Goal: Task Accomplishment & Management: Use online tool/utility

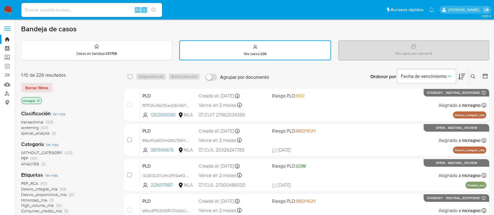
drag, startPoint x: 40, startPoint y: 101, endPoint x: 123, endPoint y: 102, distance: 82.7
click at [40, 101] on icon "close-filter" at bounding box center [39, 101] width 4 height 4
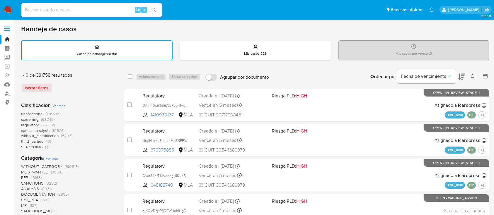
click at [472, 74] on icon at bounding box center [473, 76] width 5 height 5
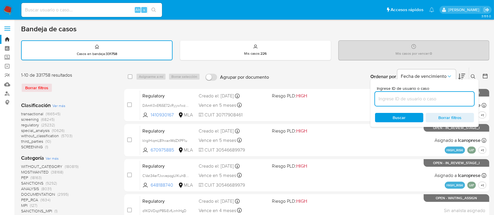
click at [431, 95] on input at bounding box center [424, 99] width 99 height 8
type input "765410330"
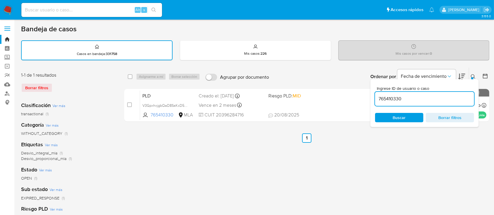
click at [474, 74] on icon at bounding box center [473, 76] width 5 height 5
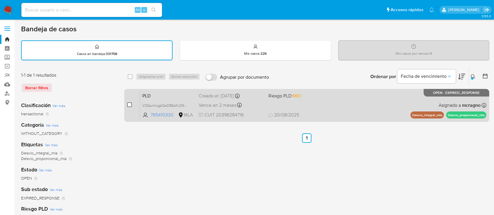
click at [129, 104] on input "checkbox" at bounding box center [129, 105] width 5 height 5
checkbox input "true"
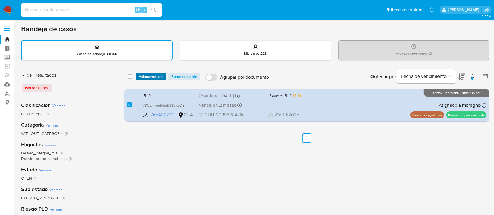
click at [152, 78] on span "Asignarme a mí" at bounding box center [151, 77] width 24 height 6
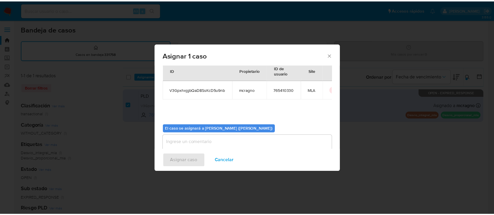
scroll to position [30, 0]
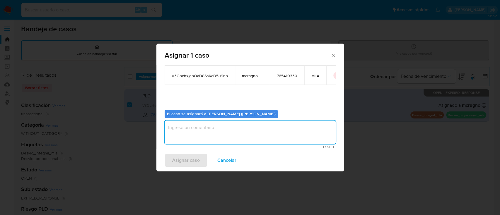
click at [198, 141] on textarea "assign-modal" at bounding box center [250, 132] width 171 height 23
click at [194, 159] on span "Asignar caso" at bounding box center [186, 160] width 28 height 13
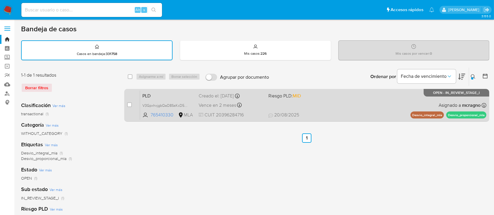
click at [317, 108] on div "PLD V3GpxhxjgbQaD8SsKcD5u9nb 765410330 MLA Riesgo PLD: MID Creado el: 12/08/202…" at bounding box center [313, 106] width 346 height 30
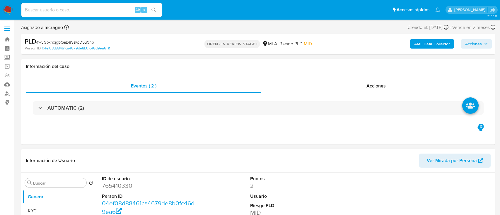
select select "10"
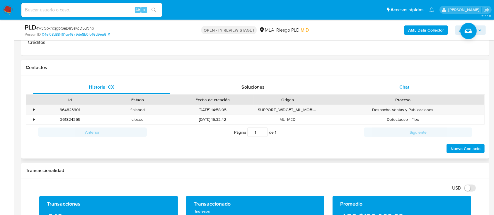
scroll to position [234, 0]
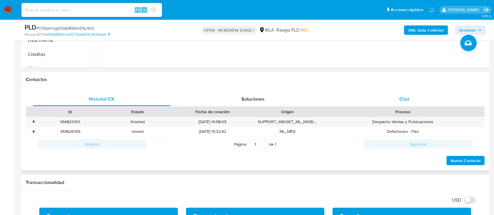
click at [425, 95] on div "Chat" at bounding box center [404, 99] width 137 height 14
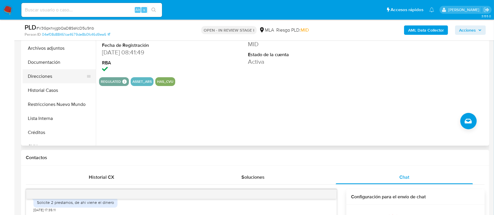
scroll to position [117, 0]
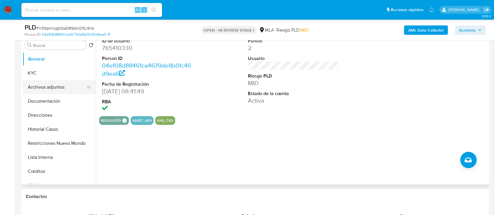
click at [63, 88] on button "Archivos adjuntos" at bounding box center [57, 87] width 69 height 14
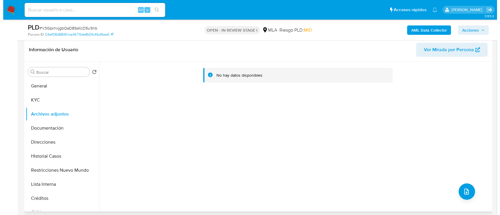
scroll to position [78, 0]
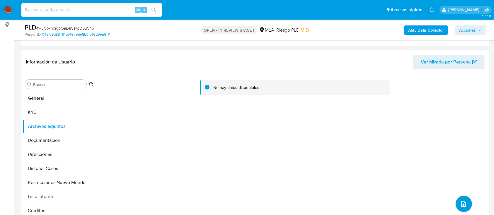
click at [464, 200] on button "upload-file" at bounding box center [464, 204] width 16 height 16
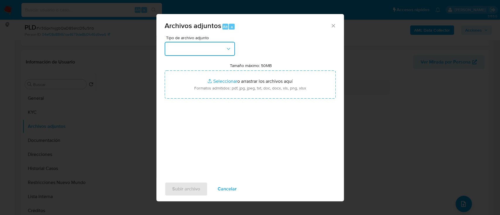
drag, startPoint x: 187, startPoint y: 50, endPoint x: 187, endPoint y: 56, distance: 5.9
click at [187, 52] on button "button" at bounding box center [200, 49] width 70 height 14
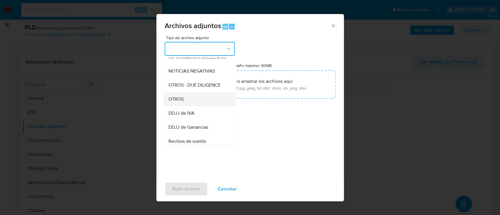
click at [189, 104] on div "OTROS" at bounding box center [198, 99] width 60 height 14
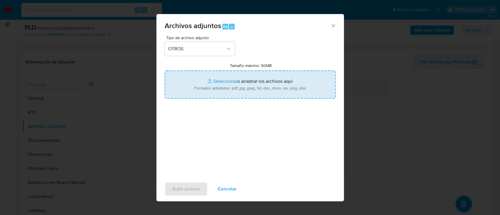
click at [256, 81] on input "Tamaño máximo: 50MB Seleccionar archivos" at bounding box center [250, 85] width 171 height 28
type input "C:\fakepath\765410330 - Info prestamos.pdf"
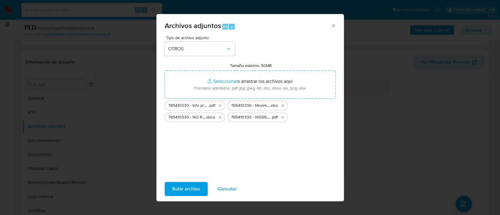
click at [197, 188] on span "Subir archivo" at bounding box center [186, 189] width 28 height 13
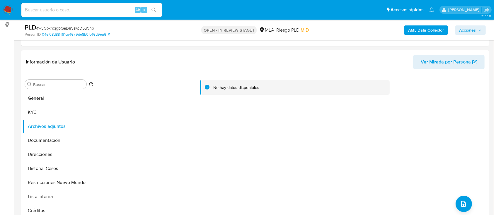
drag, startPoint x: 465, startPoint y: 31, endPoint x: 460, endPoint y: 33, distance: 5.7
click at [465, 31] on span "Acciones" at bounding box center [467, 29] width 17 height 9
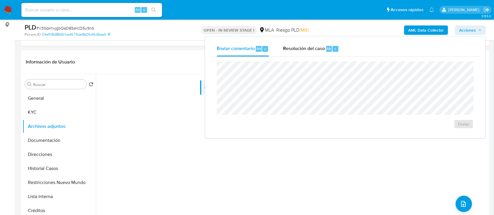
drag, startPoint x: 302, startPoint y: 53, endPoint x: 305, endPoint y: 56, distance: 4.6
click at [303, 53] on div "Resolución del caso Alt r" at bounding box center [311, 48] width 56 height 15
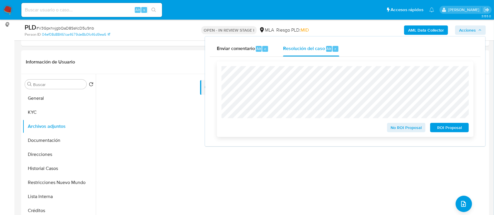
click at [397, 130] on span "No ROI Proposal" at bounding box center [406, 128] width 30 height 8
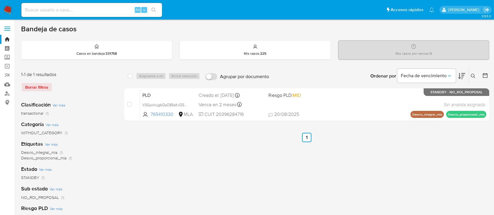
click at [471, 74] on icon at bounding box center [473, 76] width 5 height 5
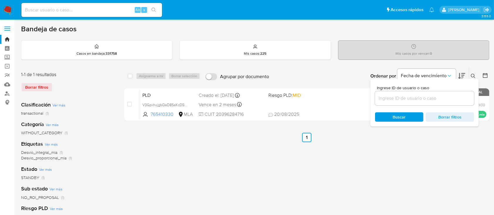
click at [452, 99] on input at bounding box center [424, 99] width 99 height 8
type input "191437976"
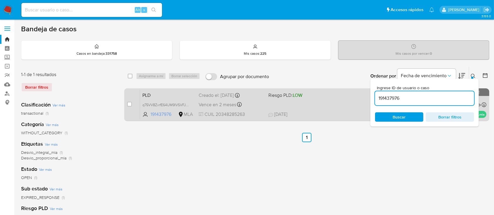
drag, startPoint x: 473, startPoint y: 75, endPoint x: 372, endPoint y: 109, distance: 106.8
click at [473, 75] on icon at bounding box center [473, 76] width 5 height 5
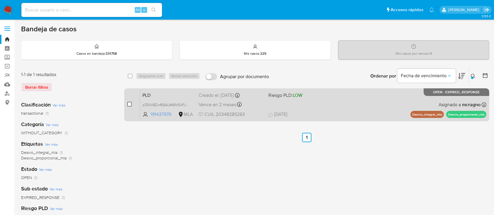
drag, startPoint x: 125, startPoint y: 103, endPoint x: 129, endPoint y: 103, distance: 3.3
click at [126, 103] on div "case-item-checkbox No es posible asignar el caso PLD q75VV8ZvrfE64UM9IVSVFJG8 1…" at bounding box center [306, 105] width 365 height 33
click at [130, 103] on input "checkbox" at bounding box center [129, 104] width 5 height 5
checkbox input "true"
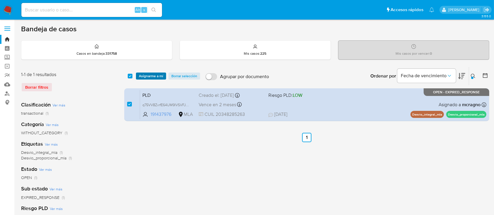
click at [151, 77] on span "Asignarme a mí" at bounding box center [151, 76] width 24 height 6
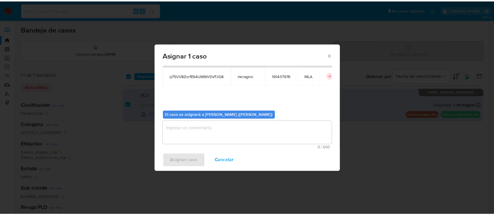
scroll to position [30, 0]
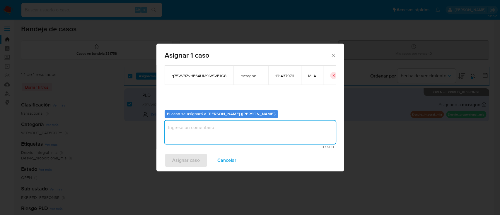
click at [179, 128] on textarea "assign-modal" at bounding box center [250, 132] width 171 height 23
click at [186, 160] on span "Asignar caso" at bounding box center [186, 160] width 28 height 13
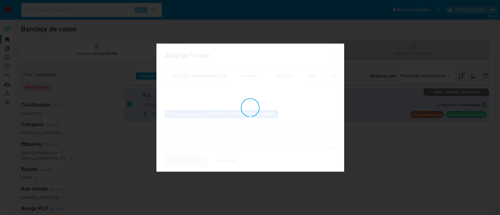
checkbox input "false"
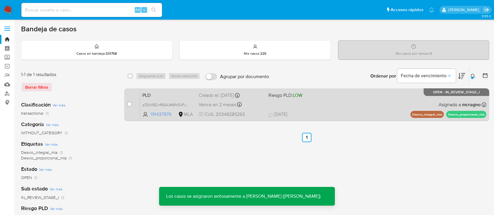
click at [362, 106] on div "PLD q75VV8ZvrfE64UM9IVSVFJG8 191437976 MLA Riesgo PLD: LOW Creado el: 12/08/202…" at bounding box center [313, 105] width 346 height 30
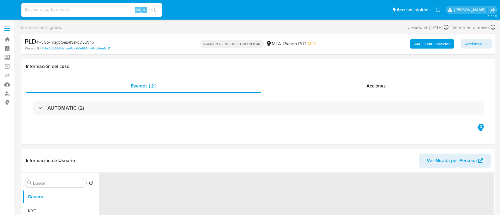
select select "10"
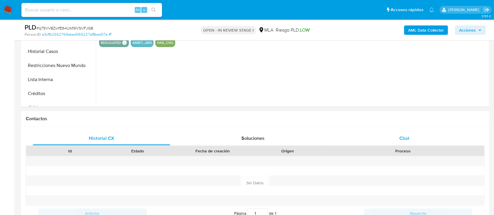
select select "10"
click at [421, 139] on div "Chat" at bounding box center [404, 139] width 137 height 14
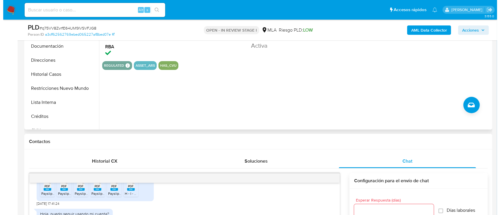
scroll to position [117, 0]
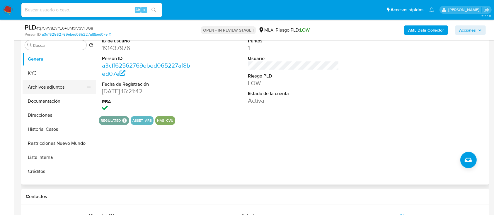
click at [57, 90] on button "Archivos adjuntos" at bounding box center [57, 87] width 69 height 14
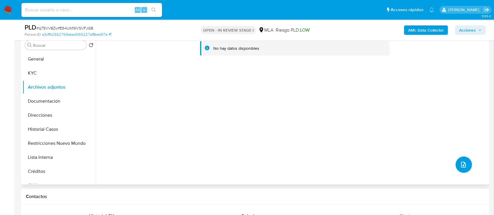
click at [456, 169] on button "upload-file" at bounding box center [464, 165] width 16 height 16
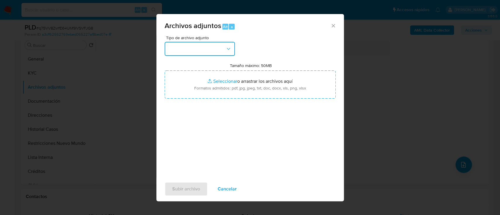
click at [220, 50] on button "button" at bounding box center [200, 49] width 70 height 14
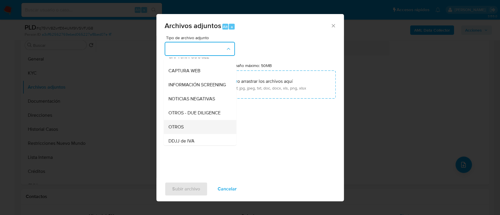
scroll to position [78, 0]
click at [184, 106] on div "OTROS" at bounding box center [198, 99] width 60 height 14
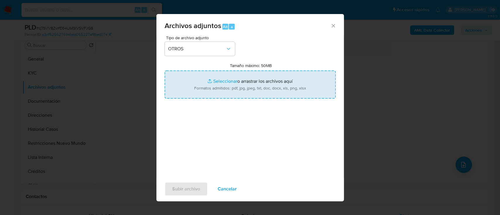
click at [221, 87] on input "Tamaño máximo: 50MB Seleccionar archivos" at bounding box center [250, 85] width 171 height 28
type input "C:\fakepath\191437976 - Movimientos.xlsx"
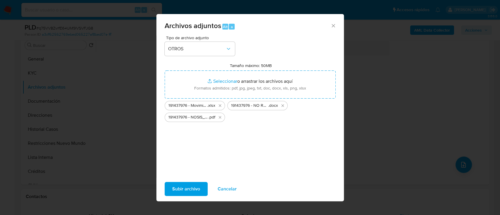
click at [195, 187] on span "Subir archivo" at bounding box center [186, 189] width 28 height 13
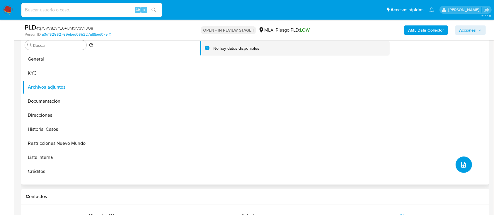
click at [457, 163] on button "upload-file" at bounding box center [464, 165] width 16 height 16
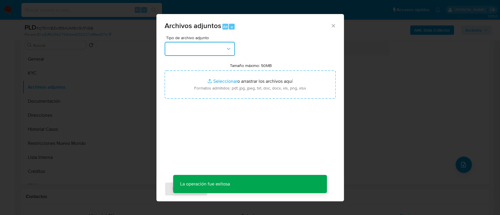
click at [215, 50] on button "button" at bounding box center [200, 49] width 70 height 14
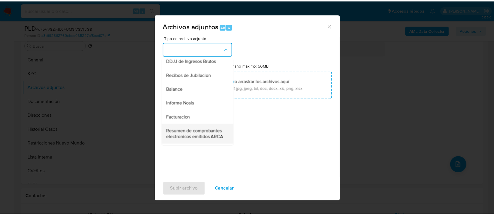
scroll to position [148, 0]
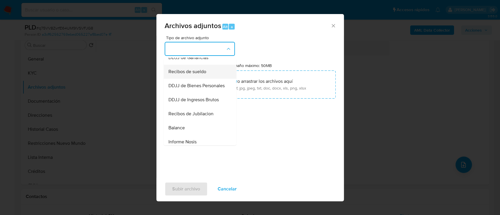
click at [214, 79] on div "Recibos de sueldo" at bounding box center [198, 72] width 60 height 14
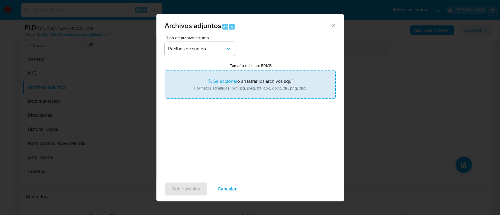
click at [215, 81] on input "Tamaño máximo: 50MB Seleccionar archivos" at bounding box center [250, 85] width 171 height 28
type input "C:\fakepath\191437976 - Recibos de sueldo may-jul25.pdf"
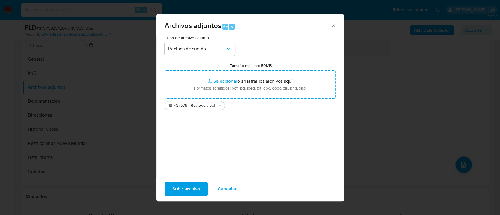
click at [187, 188] on span "Subir archivo" at bounding box center [186, 189] width 28 height 13
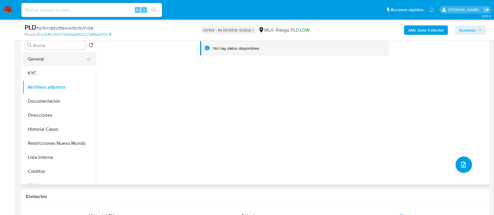
click at [31, 57] on button "General" at bounding box center [57, 59] width 69 height 14
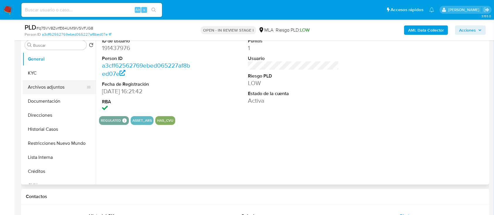
click at [45, 90] on button "Archivos adjuntos" at bounding box center [57, 87] width 69 height 14
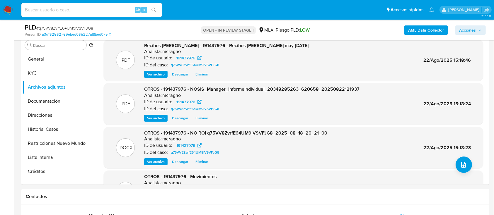
click at [473, 33] on span "Acciones" at bounding box center [467, 29] width 17 height 9
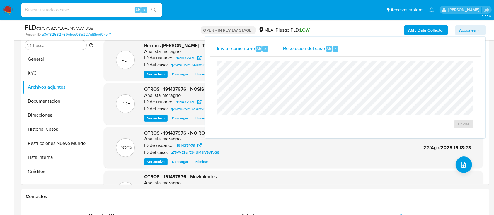
click at [315, 45] on div "Resolución del caso Alt r" at bounding box center [311, 48] width 56 height 15
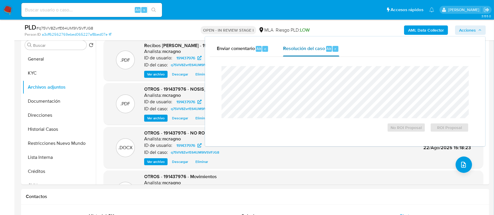
click at [319, 65] on div "No ROI Proposal ROI Proposal" at bounding box center [345, 100] width 257 height 76
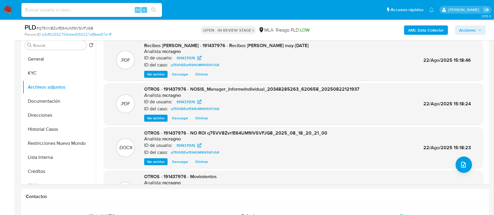
drag, startPoint x: 461, startPoint y: 31, endPoint x: 454, endPoint y: 35, distance: 8.4
click at [461, 31] on span "Acciones" at bounding box center [467, 29] width 17 height 9
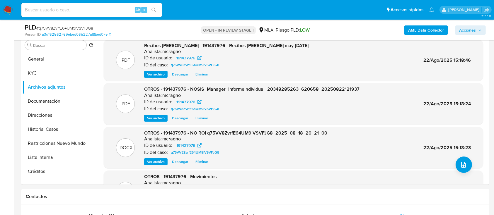
click at [472, 30] on span "Acciones" at bounding box center [467, 29] width 17 height 9
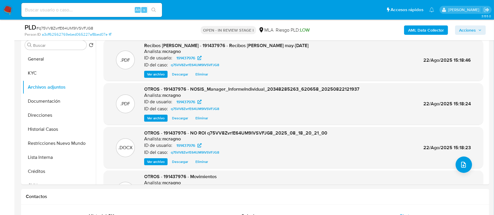
click at [475, 22] on div "PLD # q75VV8ZvrfE64UM9IVSVFJG8 Person ID a3cff62562769ebed065227af8bed07e OPEN …" at bounding box center [255, 30] width 468 height 21
click at [474, 30] on span "Acciones" at bounding box center [467, 29] width 17 height 9
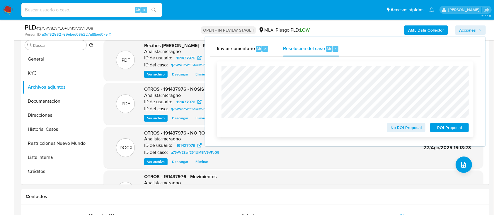
click at [416, 130] on span "No ROI Proposal" at bounding box center [406, 128] width 30 height 8
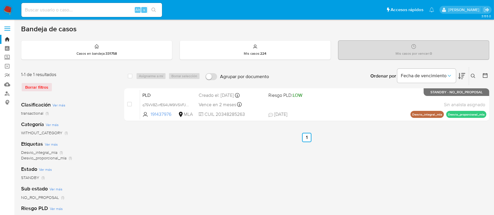
click at [472, 75] on icon at bounding box center [473, 76] width 5 height 5
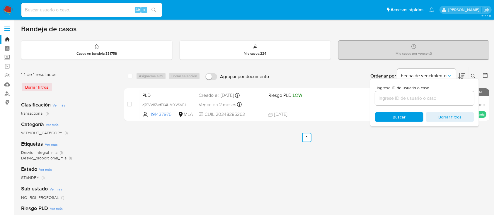
click at [452, 93] on div at bounding box center [424, 98] width 99 height 14
click at [446, 99] on input at bounding box center [424, 99] width 99 height 8
paste input "765410330"
type input "765410330"
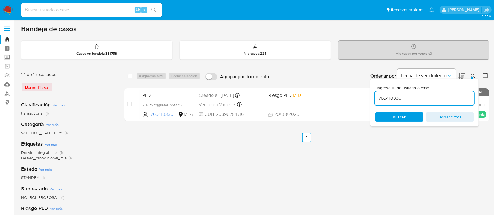
click at [472, 75] on icon at bounding box center [473, 76] width 5 height 5
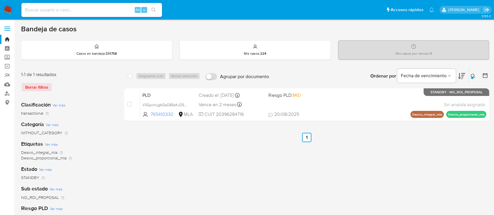
click at [8, 13] on img at bounding box center [8, 10] width 10 height 10
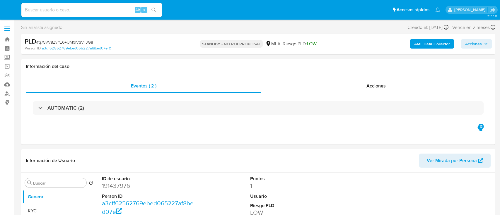
select select "10"
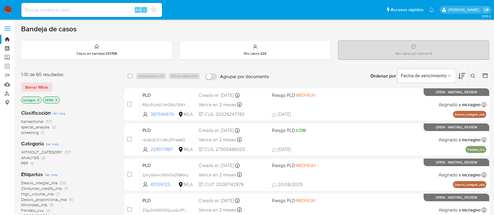
click at [57, 100] on icon "close-filter" at bounding box center [57, 100] width 4 height 4
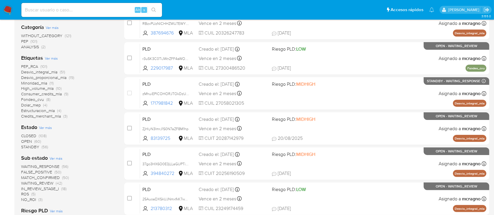
scroll to position [195, 0]
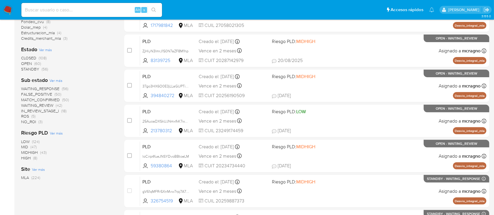
click at [50, 105] on span "WAITING_REVIEW" at bounding box center [37, 106] width 32 height 6
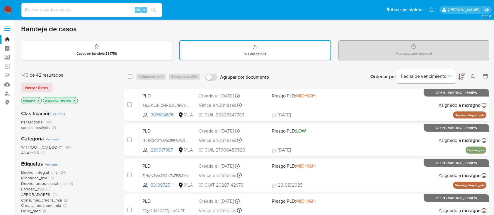
click at [74, 100] on icon "close-filter" at bounding box center [75, 101] width 4 height 4
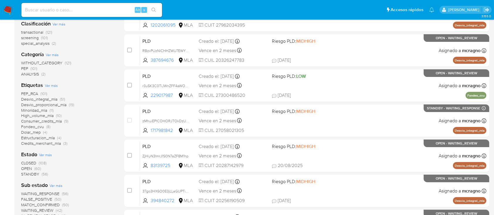
scroll to position [78, 0]
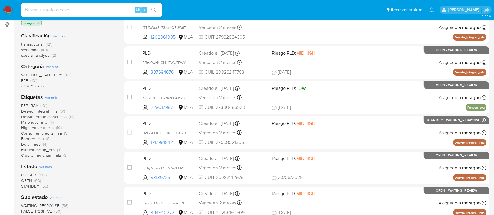
click at [53, 96] on span "Ver más" at bounding box center [51, 97] width 13 height 5
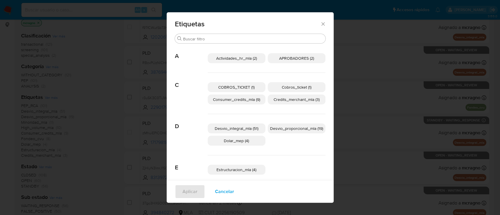
click at [279, 56] on span "APROBADORES (2)" at bounding box center [296, 58] width 35 height 6
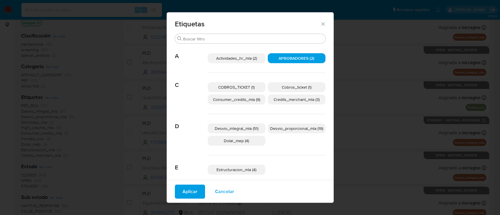
click at [183, 189] on span "Aplicar" at bounding box center [190, 192] width 15 height 13
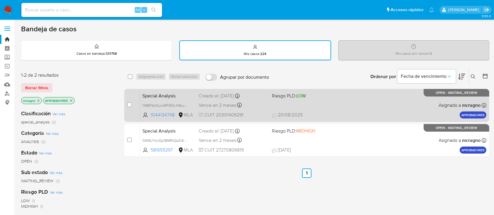
click at [351, 111] on div "Special Analysis 1iMM7bhGJwWFlEOvHSkudrJv 1044134748 MLA Riesgo PLD: LOW Creado…" at bounding box center [313, 106] width 346 height 30
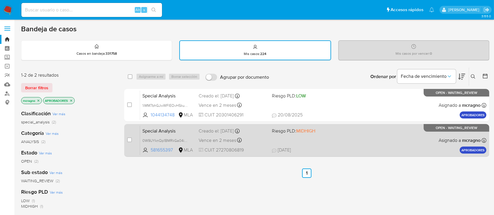
click at [351, 139] on div "Special Analysis 0W9UYknQp1BMRkGa04iueAO7 581655397 MLA Riesgo PLD: MIDHIGH Cre…" at bounding box center [313, 141] width 346 height 30
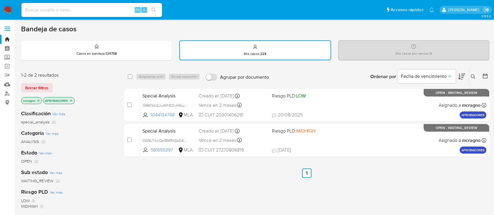
click at [74, 97] on div "mcragno APROBADORES" at bounding box center [68, 101] width 94 height 8
click at [73, 100] on icon "close-filter" at bounding box center [71, 101] width 4 height 4
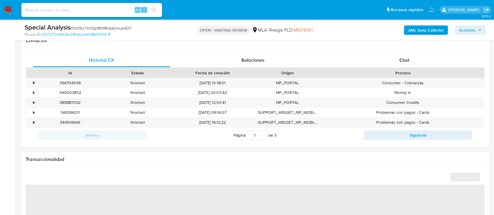
scroll to position [391, 0]
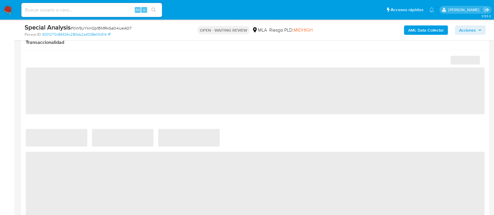
select select "10"
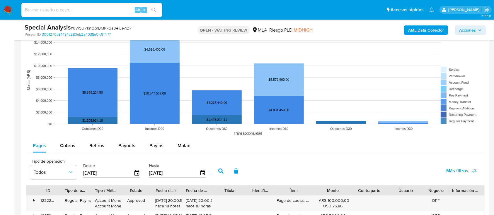
scroll to position [586, 0]
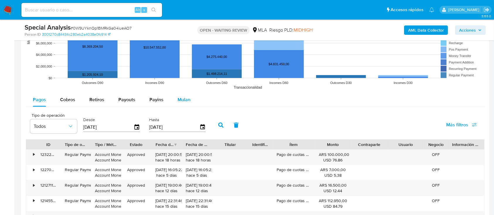
click at [180, 95] on div "Mulan" at bounding box center [184, 100] width 13 height 14
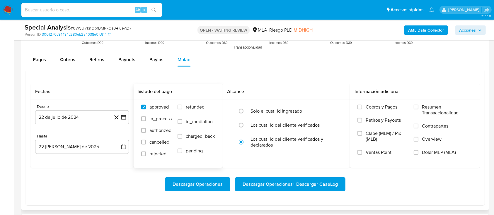
scroll to position [664, 0]
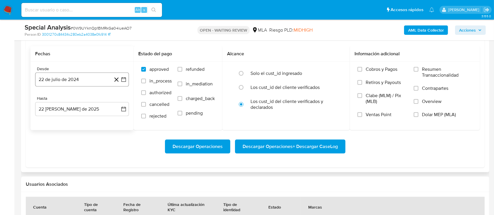
click at [124, 75] on button "22 de julio de 2024" at bounding box center [82, 80] width 94 height 14
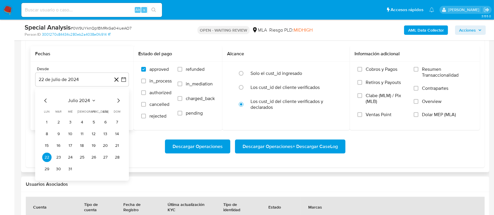
click at [76, 101] on span "julio 2024" at bounding box center [79, 101] width 22 height 6
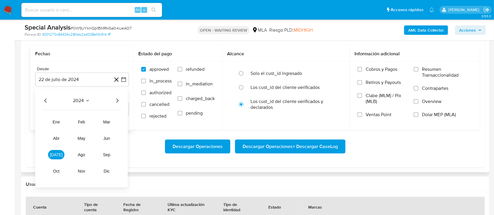
click at [117, 100] on icon "Año siguiente" at bounding box center [117, 100] width 7 height 7
click at [54, 137] on span "abr" at bounding box center [56, 138] width 6 height 5
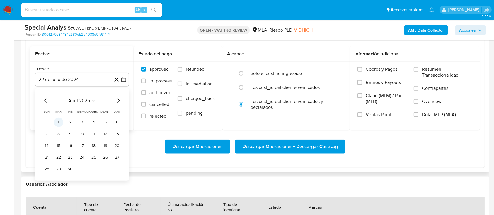
click at [59, 118] on button "1" at bounding box center [58, 122] width 9 height 9
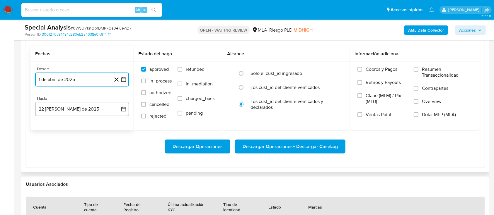
click at [126, 110] on icon "button" at bounding box center [124, 109] width 6 height 6
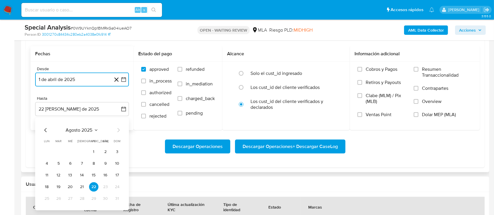
drag, startPoint x: 45, startPoint y: 127, endPoint x: 72, endPoint y: 169, distance: 50.0
click at [45, 128] on icon "Mes anterior" at bounding box center [45, 130] width 7 height 7
click at [82, 197] on button "31" at bounding box center [81, 198] width 9 height 9
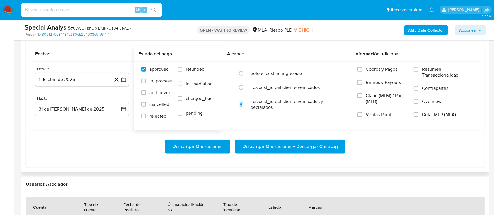
click at [194, 73] on label "refunded" at bounding box center [196, 74] width 37 height 15
click at [182, 72] on input "refunded" at bounding box center [180, 69] width 5 height 5
checkbox input "true"
click at [423, 118] on label "Dolar MEP (MLA)" at bounding box center [443, 118] width 59 height 13
click at [418, 117] on input "Dolar MEP (MLA)" at bounding box center [416, 115] width 5 height 5
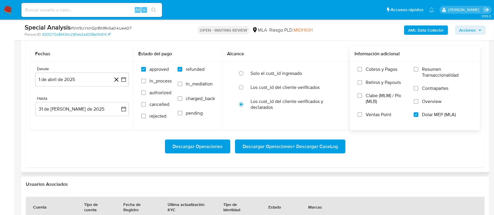
click at [310, 147] on span "Descargar Operaciones + Descargar CaseLog" at bounding box center [290, 146] width 95 height 13
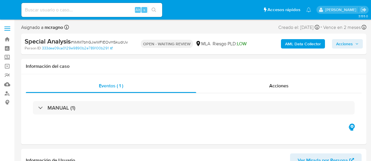
select select "10"
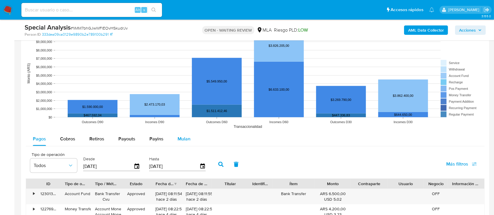
click at [183, 139] on span "Mulan" at bounding box center [184, 139] width 13 height 7
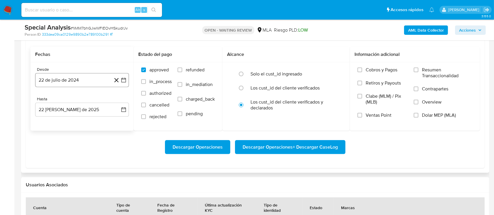
scroll to position [664, 0]
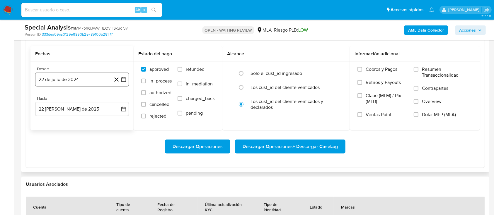
click at [86, 75] on button "22 de julio de 2024" at bounding box center [82, 80] width 94 height 14
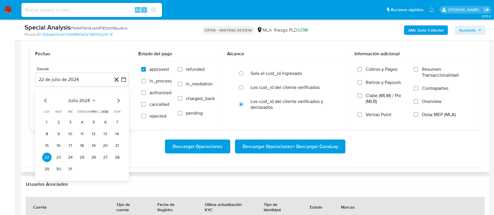
click at [68, 103] on span "julio 2024" at bounding box center [79, 101] width 22 height 6
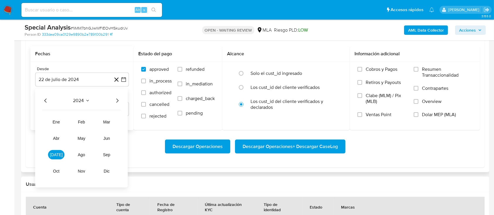
click at [116, 102] on icon "Año siguiente" at bounding box center [117, 100] width 7 height 7
click at [49, 142] on td "abr" at bounding box center [56, 138] width 16 height 9
click at [55, 139] on span "abr" at bounding box center [56, 138] width 6 height 5
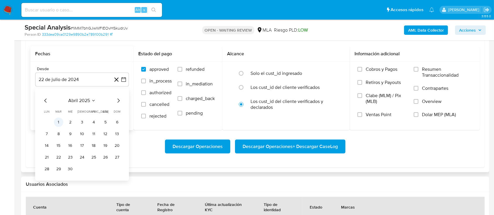
click at [61, 119] on button "1" at bounding box center [58, 122] width 9 height 9
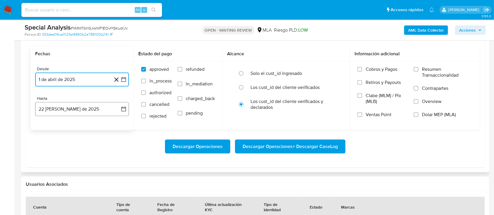
click at [125, 109] on icon "button" at bounding box center [124, 109] width 6 height 6
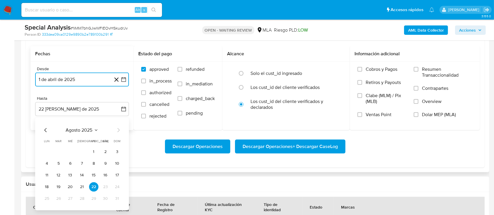
click at [44, 128] on icon "Mes anterior" at bounding box center [45, 130] width 7 height 7
click at [80, 161] on button "31" at bounding box center [81, 198] width 9 height 9
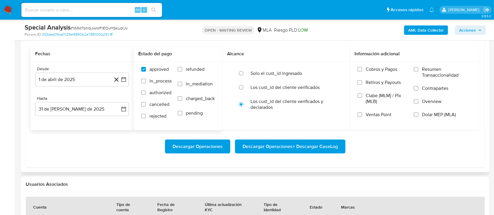
click at [182, 72] on label "refunded" at bounding box center [196, 74] width 37 height 15
click at [182, 72] on input "refunded" at bounding box center [180, 69] width 5 height 5
checkbox input "true"
click at [370, 115] on span "Dolar MEP (MLA)" at bounding box center [439, 115] width 34 height 6
click at [370, 115] on input "Dolar MEP (MLA)" at bounding box center [416, 115] width 5 height 5
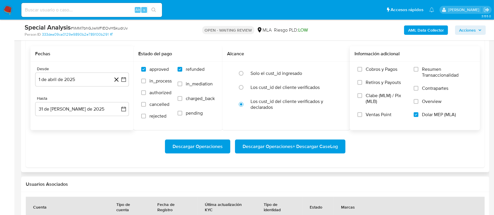
click at [304, 148] on span "Descargar Operaciones + Descargar CaseLog" at bounding box center [290, 146] width 95 height 13
